Goal: Transaction & Acquisition: Purchase product/service

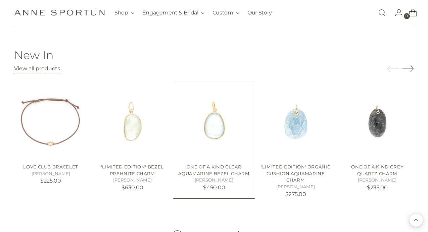
scroll to position [678, 0]
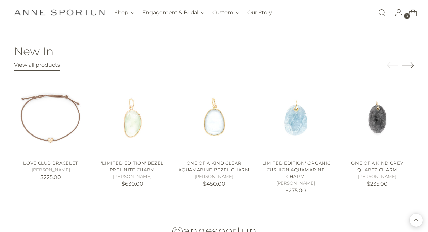
click at [410, 63] on icon "Move to next carousel slide" at bounding box center [407, 64] width 11 height 11
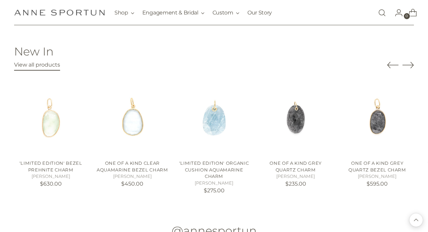
click at [410, 63] on icon "Move to next carousel slide" at bounding box center [407, 64] width 11 height 11
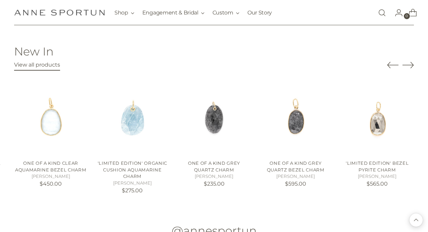
click at [410, 63] on icon "Move to next carousel slide" at bounding box center [407, 64] width 11 height 11
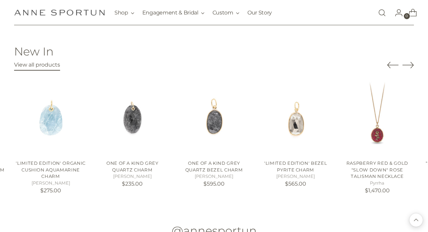
click at [413, 61] on icon "Move to next carousel slide" at bounding box center [407, 64] width 11 height 11
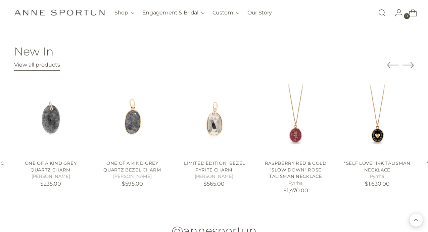
click at [413, 61] on icon "Move to next carousel slide" at bounding box center [407, 64] width 11 height 11
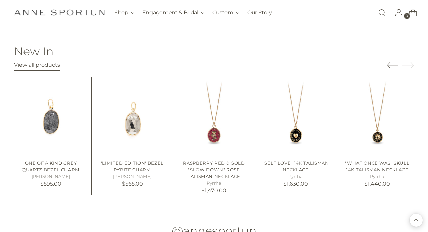
click at [131, 164] on link "'Limited Edition' Bezel Pyrite Charm" at bounding box center [132, 166] width 63 height 12
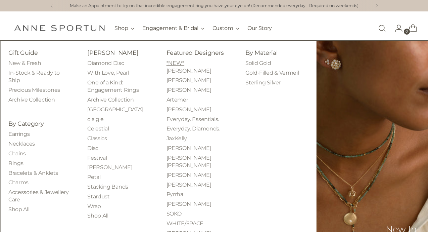
click at [199, 62] on link "*NEW* [PERSON_NAME]" at bounding box center [188, 67] width 45 height 14
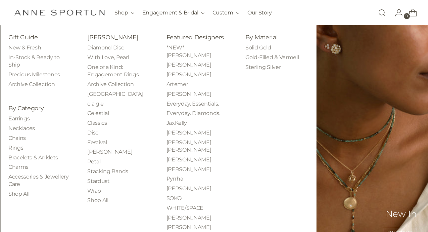
scroll to position [102, 0]
click at [101, 141] on link "Festival" at bounding box center [96, 142] width 19 height 6
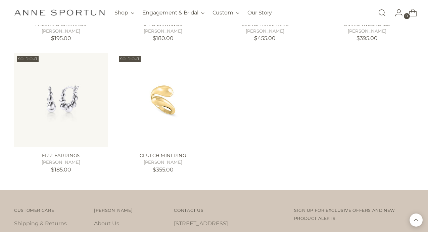
scroll to position [502, 0]
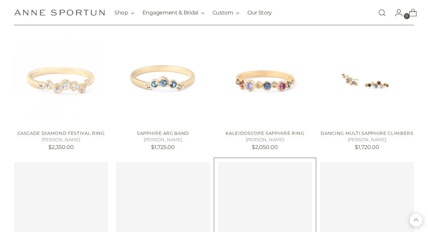
scroll to position [1406, 0]
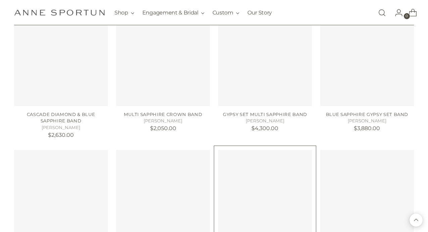
scroll to position [2105, 0]
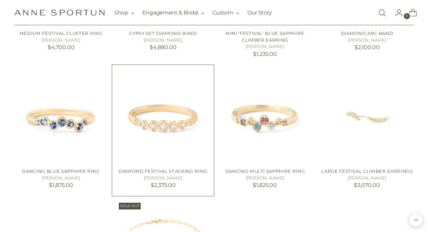
scroll to position [2323, 0]
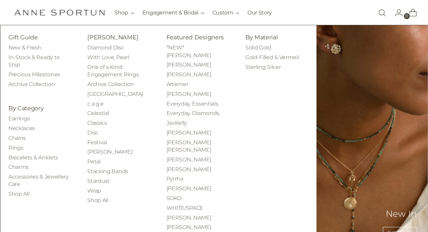
scroll to position [31, 0]
click at [93, 160] on link "Petal" at bounding box center [93, 161] width 13 height 6
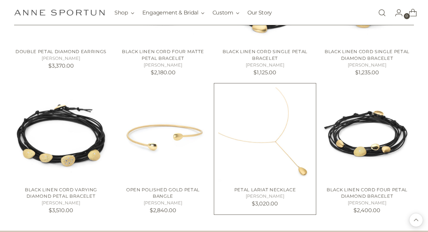
scroll to position [343, 0]
click at [0, 0] on img "Petal Lariat Necklace" at bounding box center [0, 0] width 0 height 0
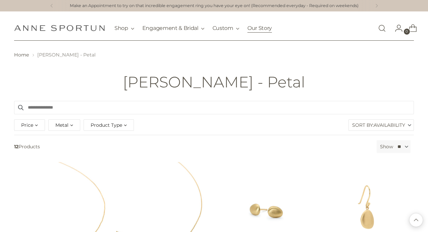
scroll to position [0, 0]
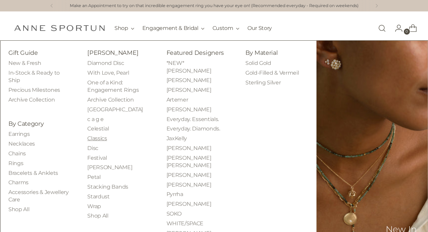
click at [96, 135] on link "Classics" at bounding box center [96, 138] width 19 height 6
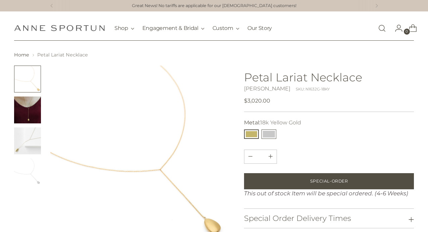
click at [272, 136] on button "14k White Gold" at bounding box center [268, 133] width 15 height 9
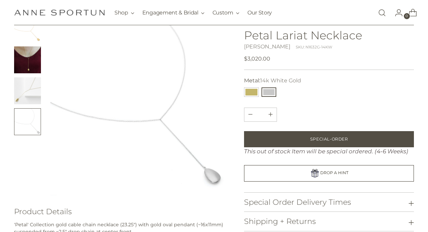
scroll to position [51, 0]
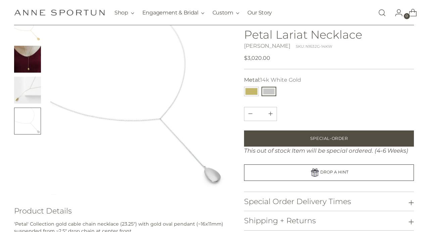
click at [30, 121] on button "Change image to image 4" at bounding box center [27, 120] width 27 height 27
click at [30, 94] on img "Change image to image 3" at bounding box center [27, 90] width 27 height 27
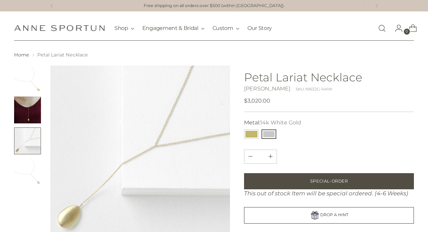
scroll to position [0, 0]
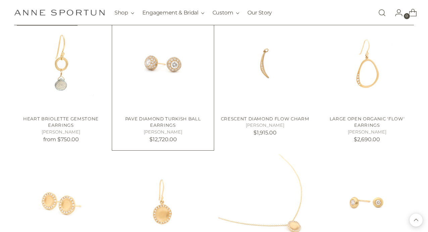
scroll to position [415, 0]
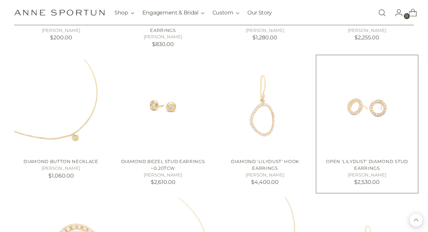
scroll to position [785, 0]
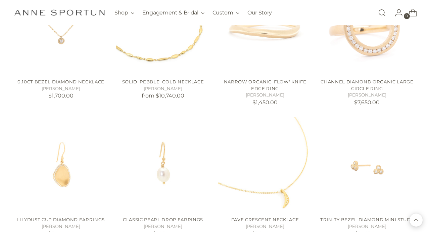
scroll to position [2, 0]
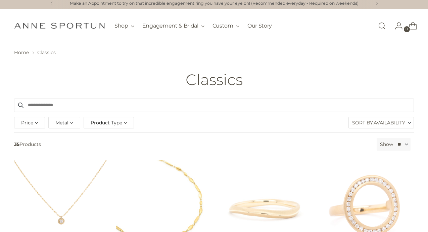
click at [397, 27] on icon "Go to the account page" at bounding box center [398, 25] width 9 height 9
